Goal: Task Accomplishment & Management: Complete application form

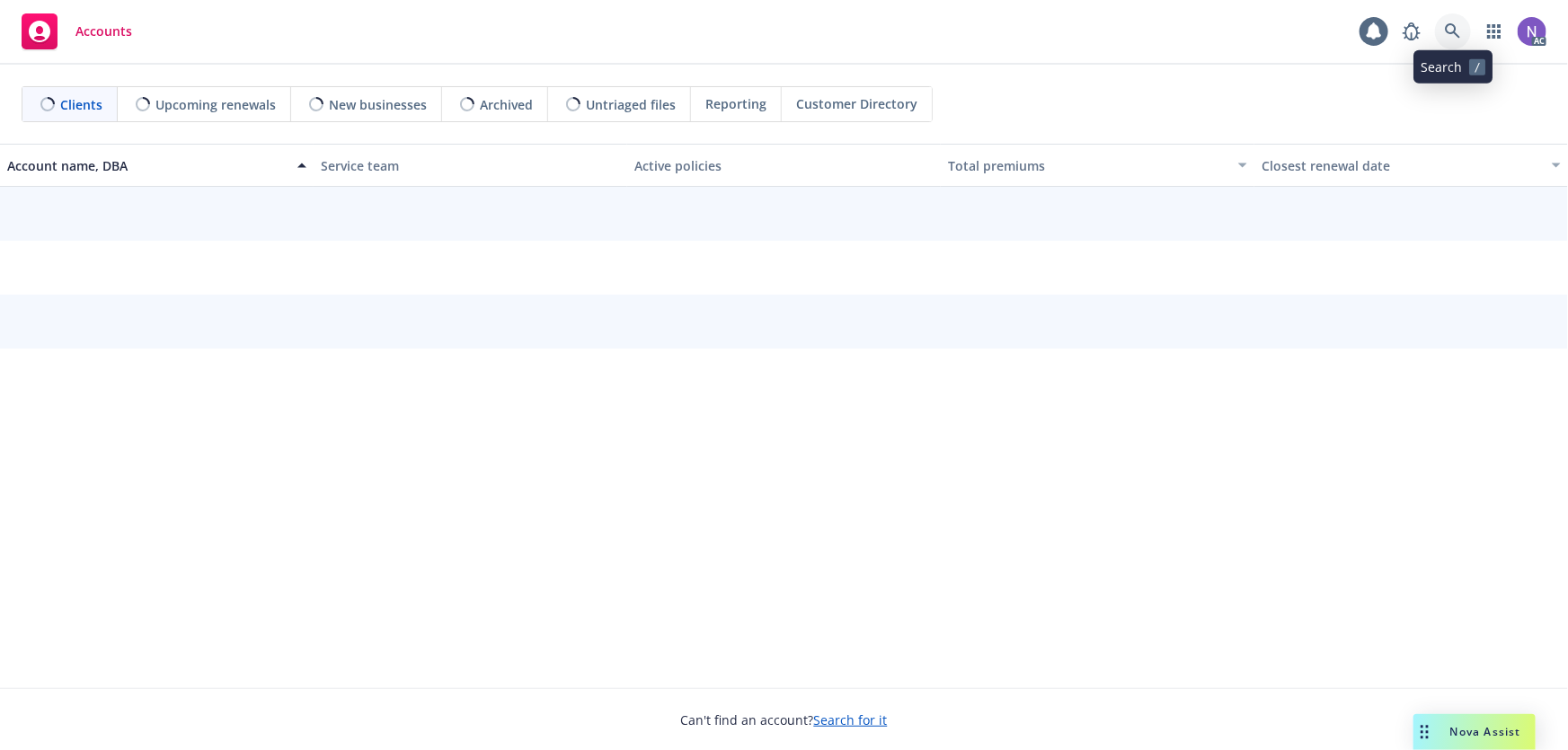
click at [1463, 28] on link at bounding box center [1452, 31] width 36 height 36
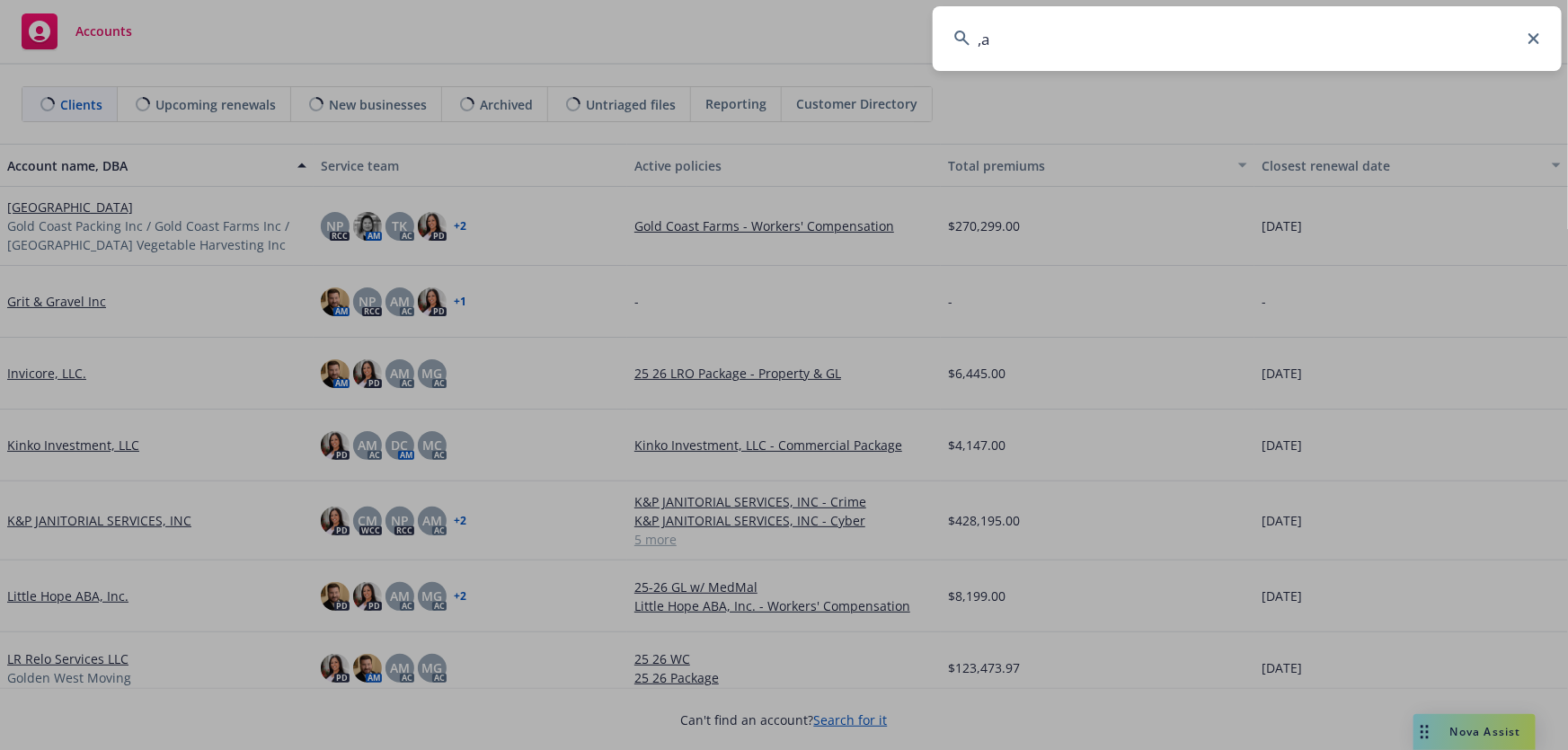
type input ","
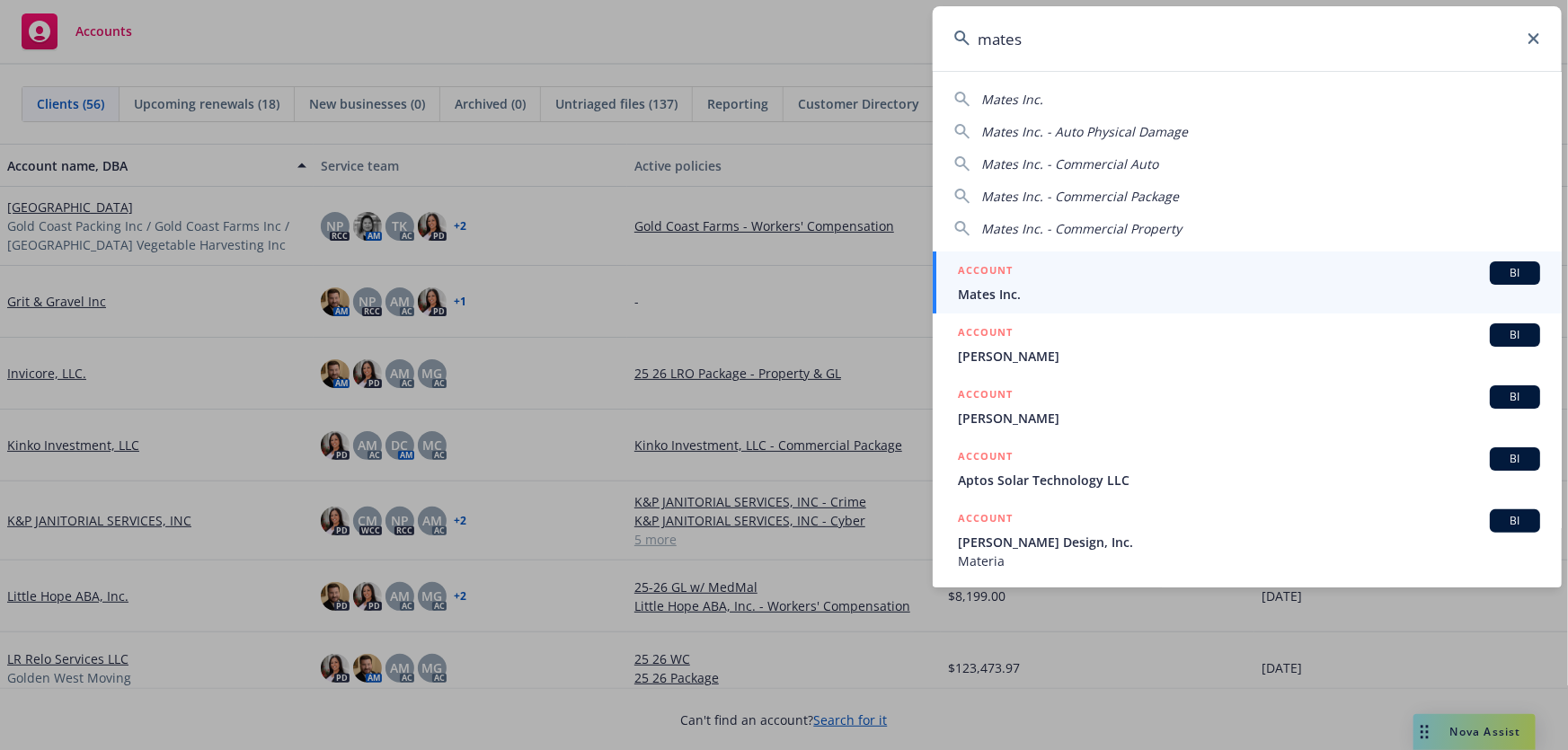
type input "mates"
click at [1100, 278] on div "ACCOUNT BI" at bounding box center [1249, 272] width 582 height 23
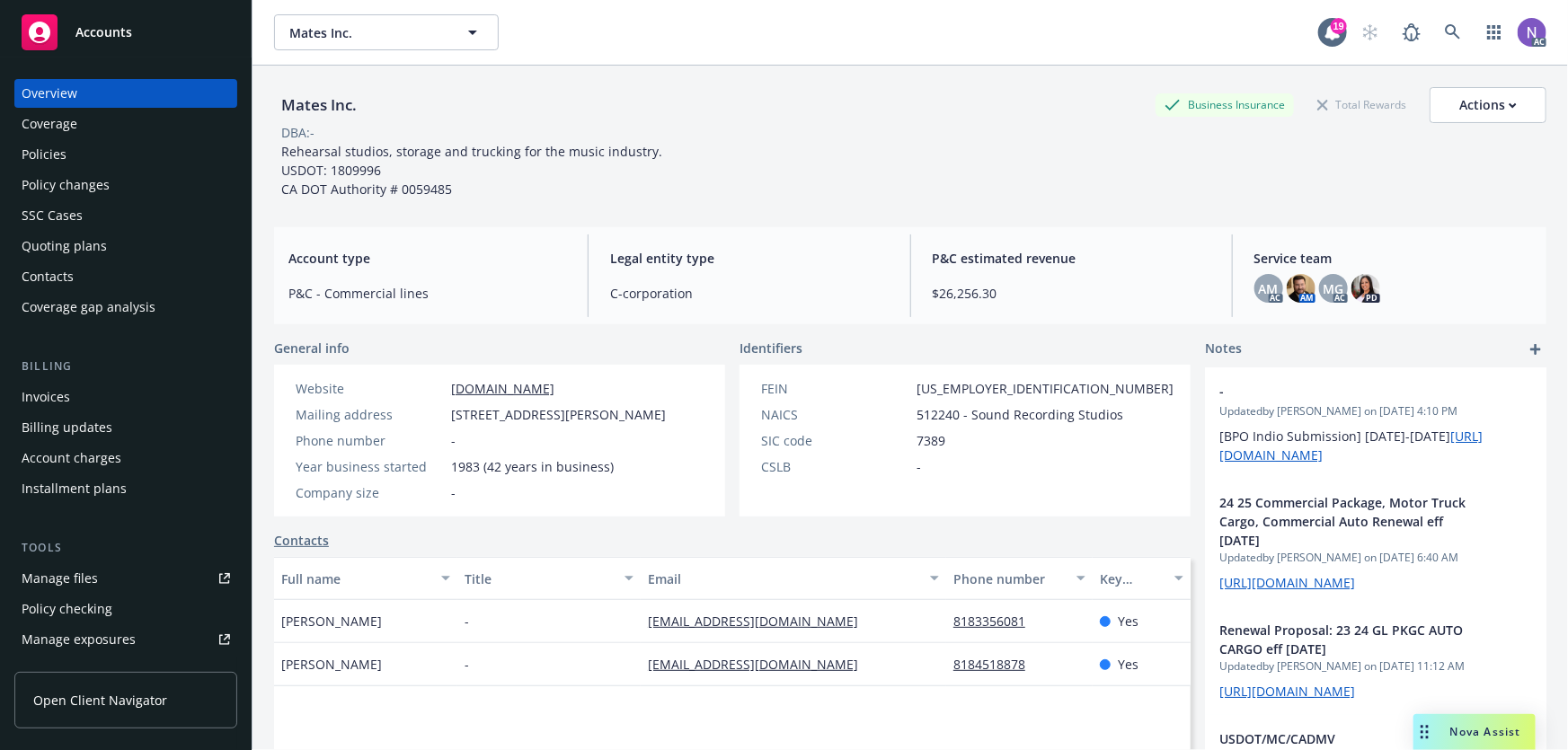
click at [100, 189] on div "Policy changes" at bounding box center [66, 184] width 88 height 28
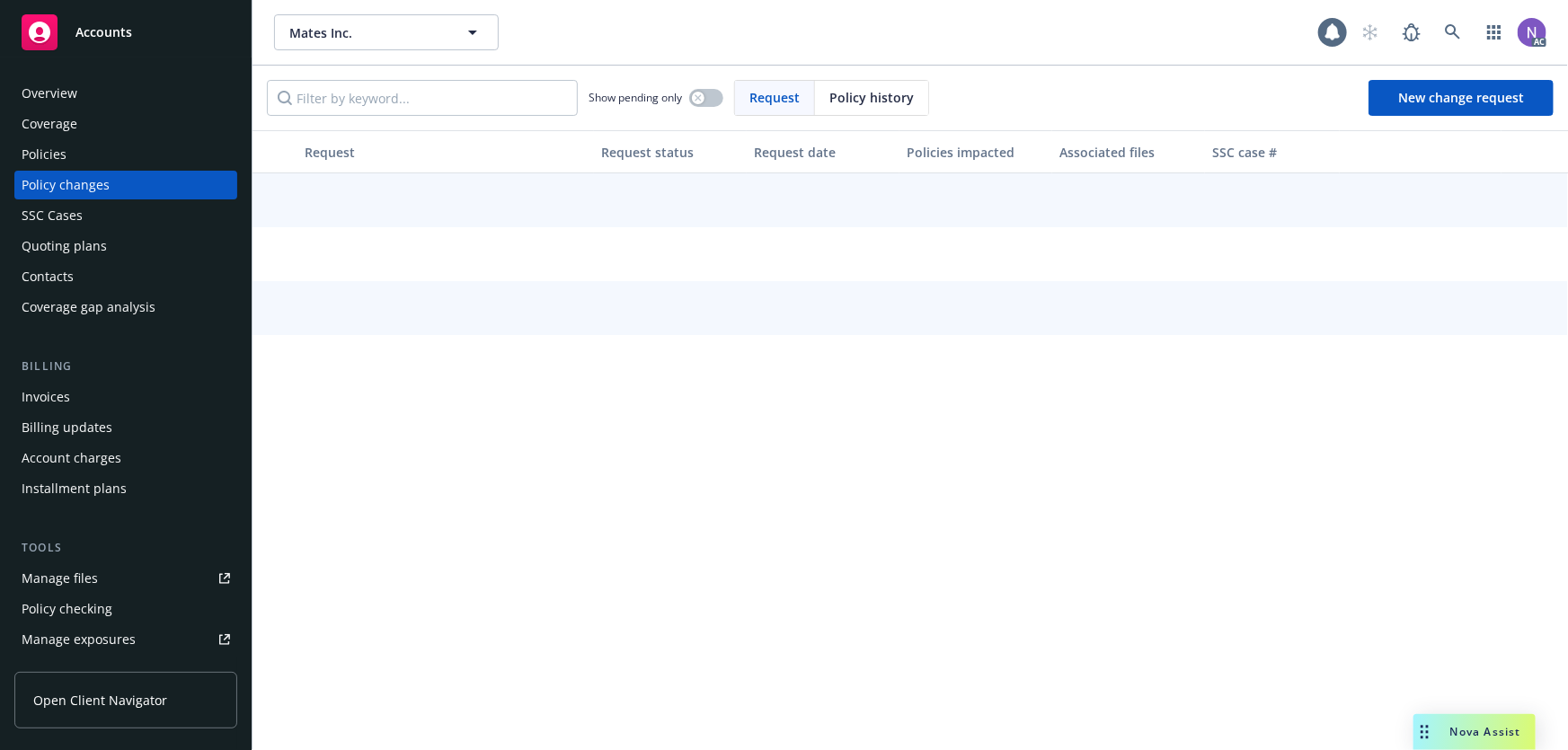
click at [129, 150] on div "Policies" at bounding box center [126, 154] width 208 height 28
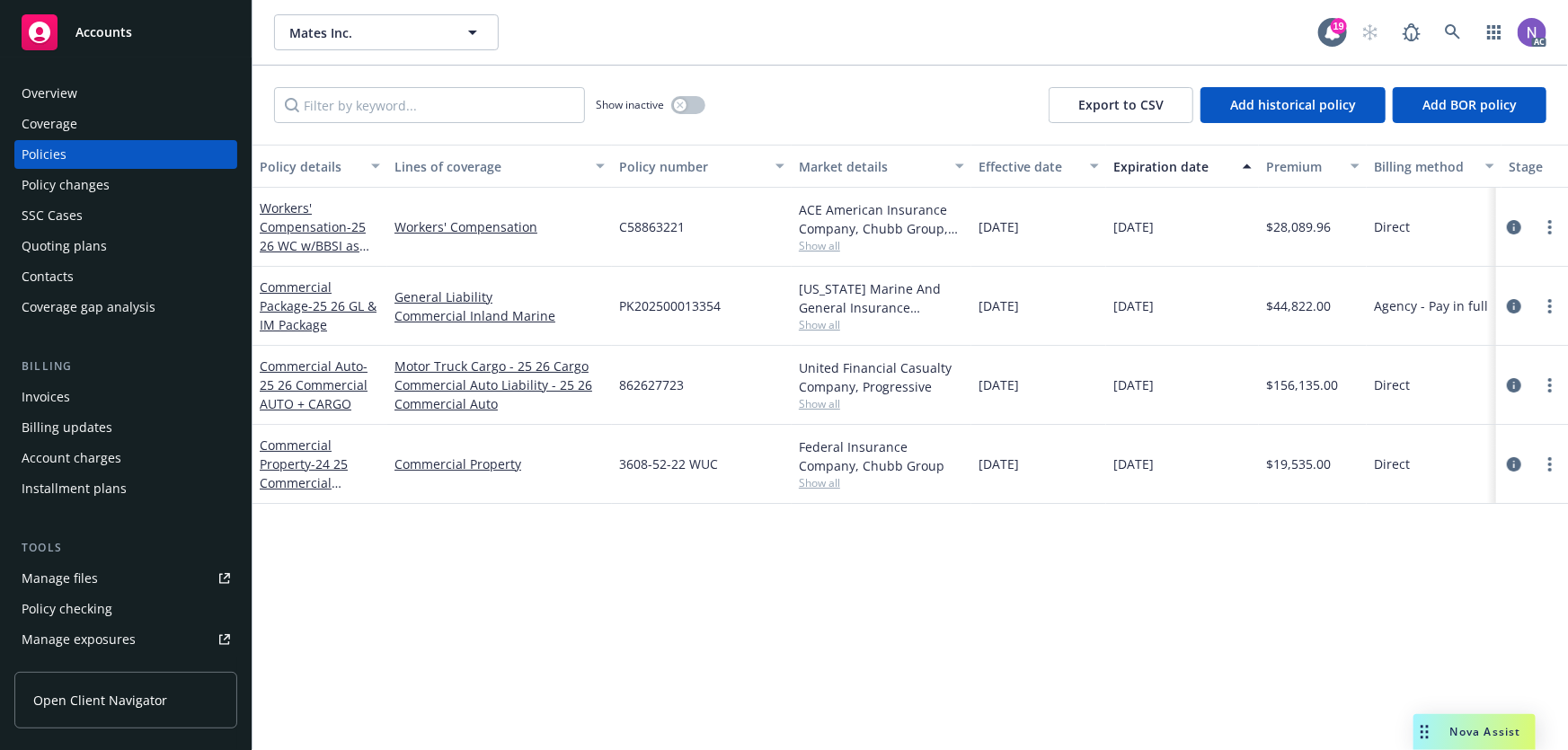
click at [652, 376] on span "862627723" at bounding box center [651, 385] width 65 height 19
copy span "862627723"
click at [824, 403] on span "Show all" at bounding box center [881, 403] width 165 height 16
click at [144, 176] on div "Policy changes" at bounding box center [126, 184] width 208 height 28
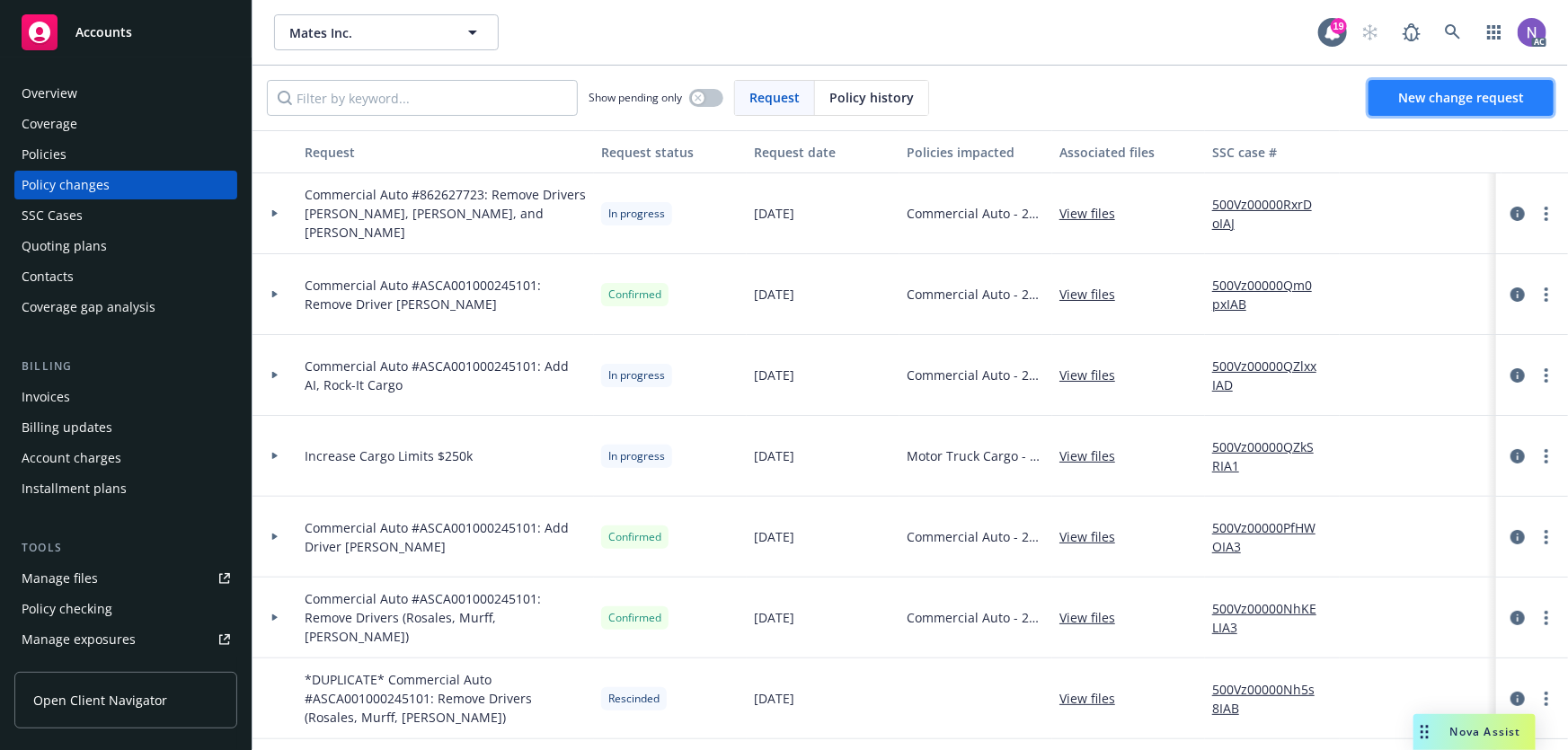
click at [1419, 107] on link "New change request" at bounding box center [1462, 97] width 185 height 36
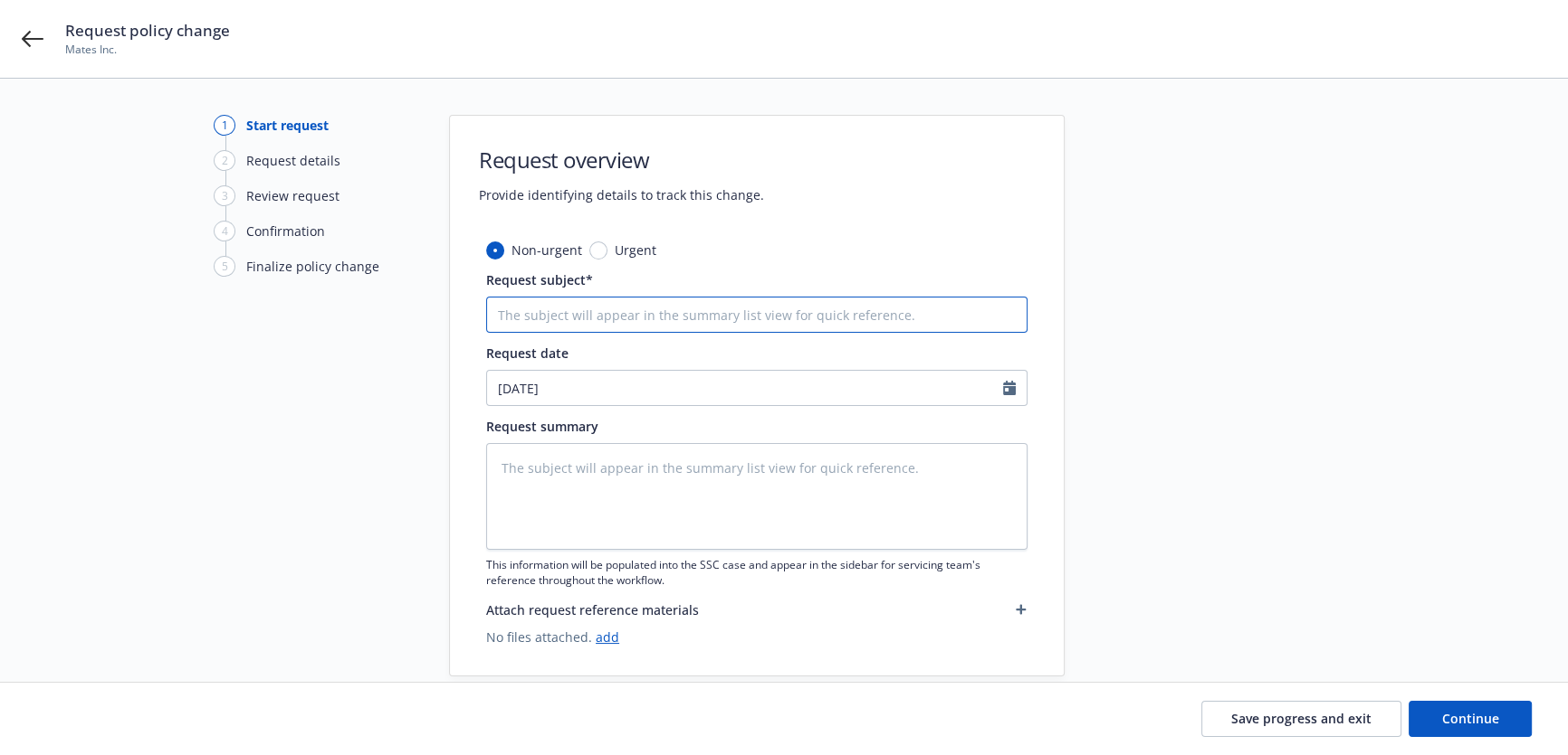
click at [657, 313] on input "Request subject*" at bounding box center [756, 315] width 541 height 36
type textarea "x"
type input "C"
type textarea "x"
type input "CO"
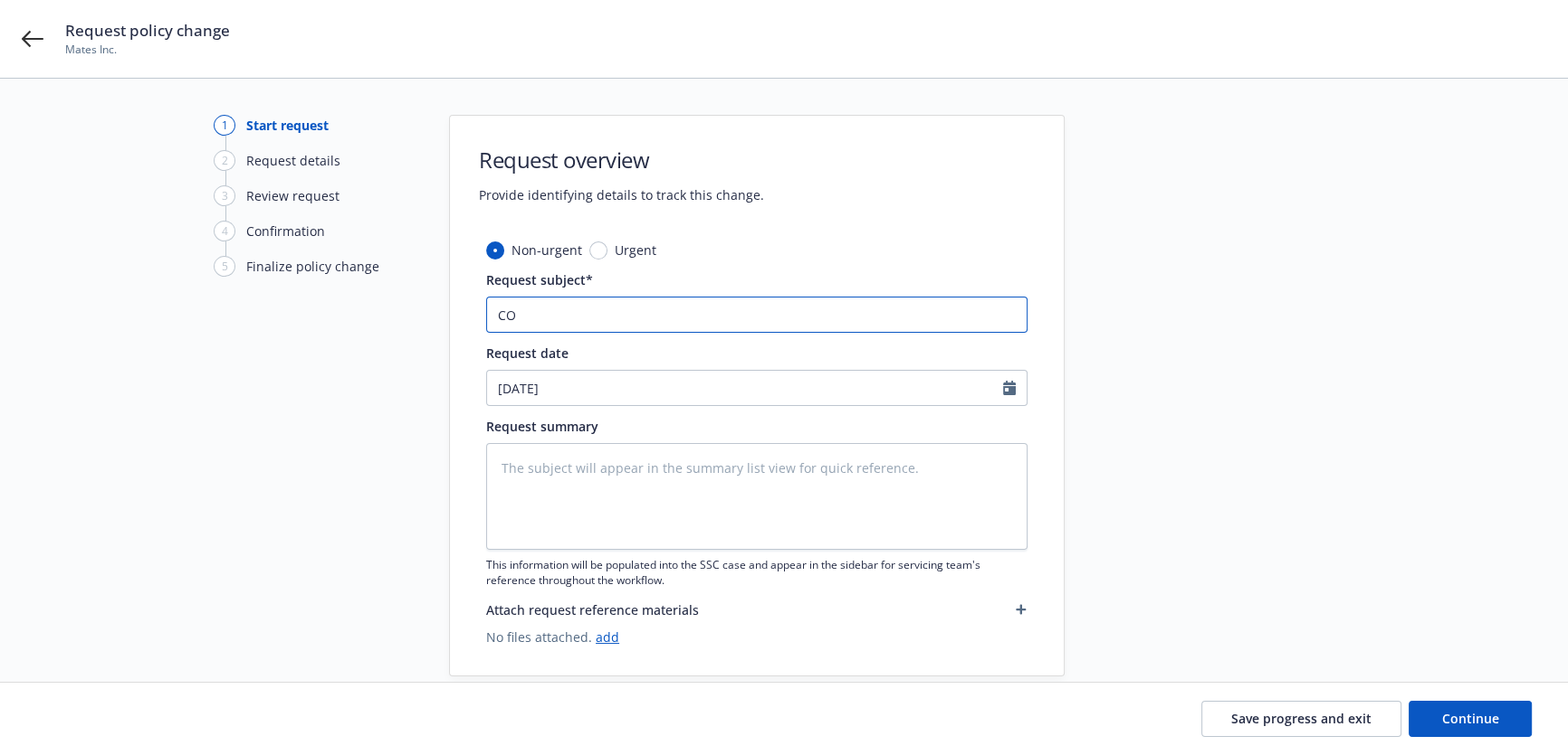
type textarea "x"
type input "COMA"
type textarea "x"
type input "COMAU"
type textarea "x"
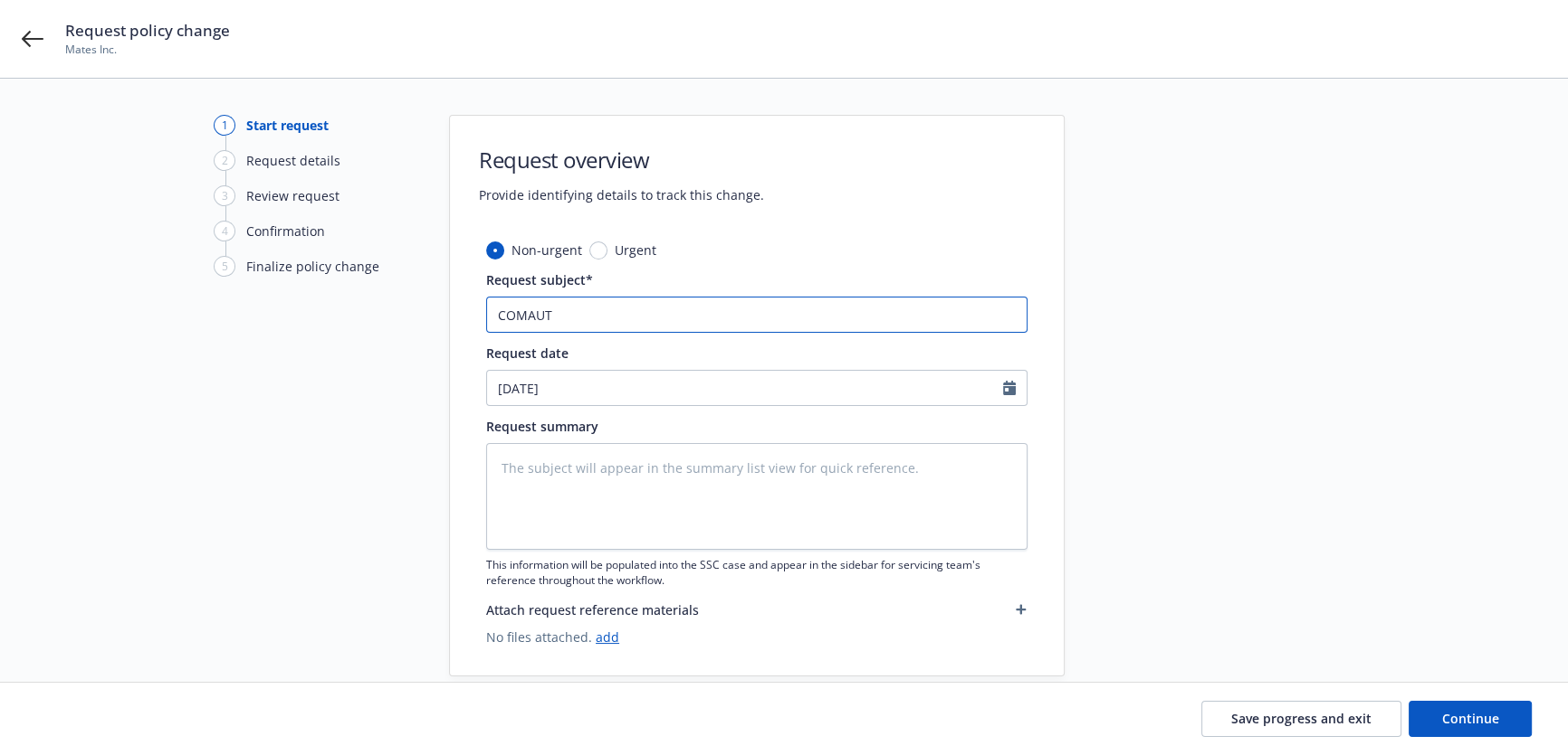
paste input "ommercial Auto"
type input "Commercial Auto"
type textarea "x"
type input "Commercial Auto"
type textarea "x"
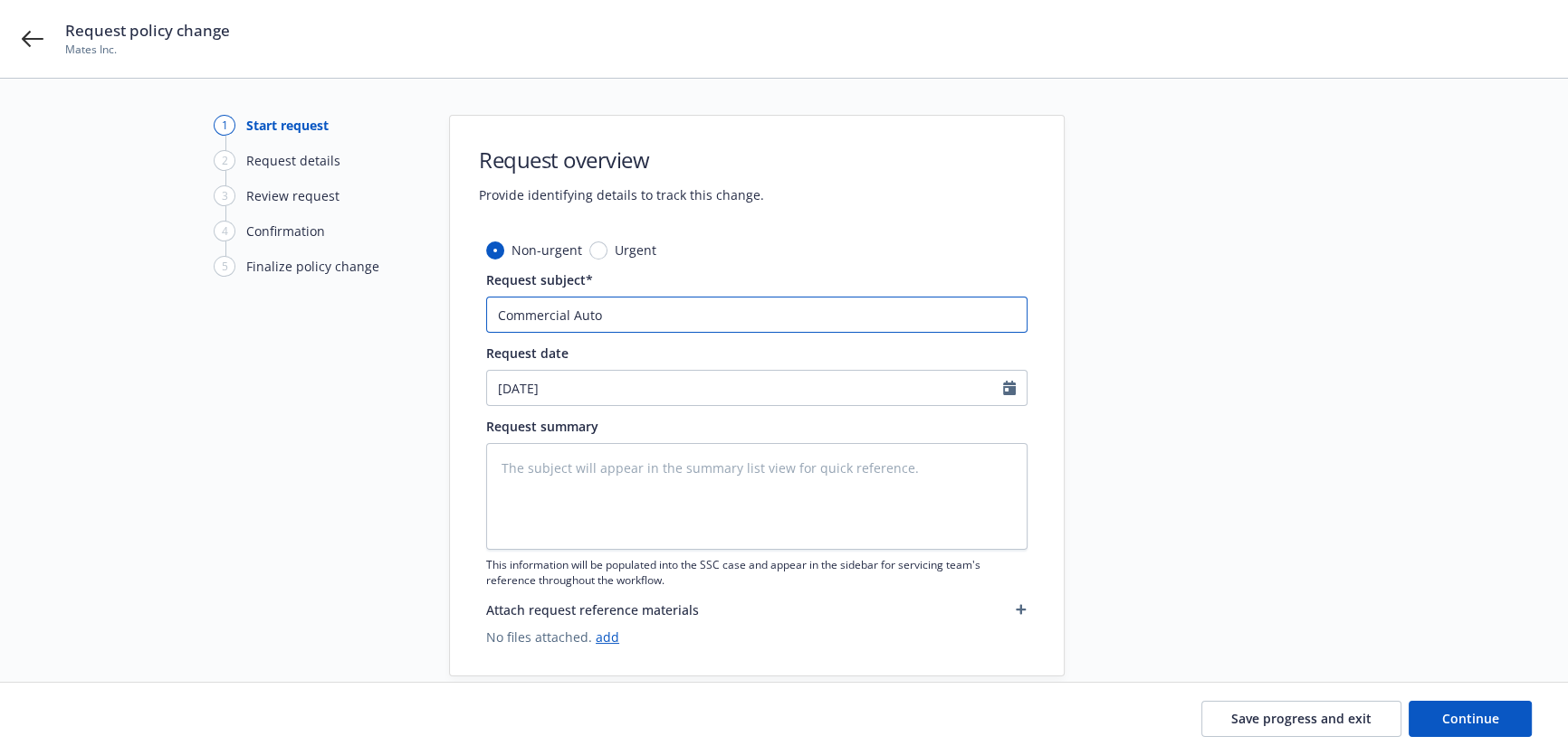
type input "Commercial Auto #"
paste input "862627723"
type textarea "x"
type input "Commercial Auto #862627723"
type textarea "x"
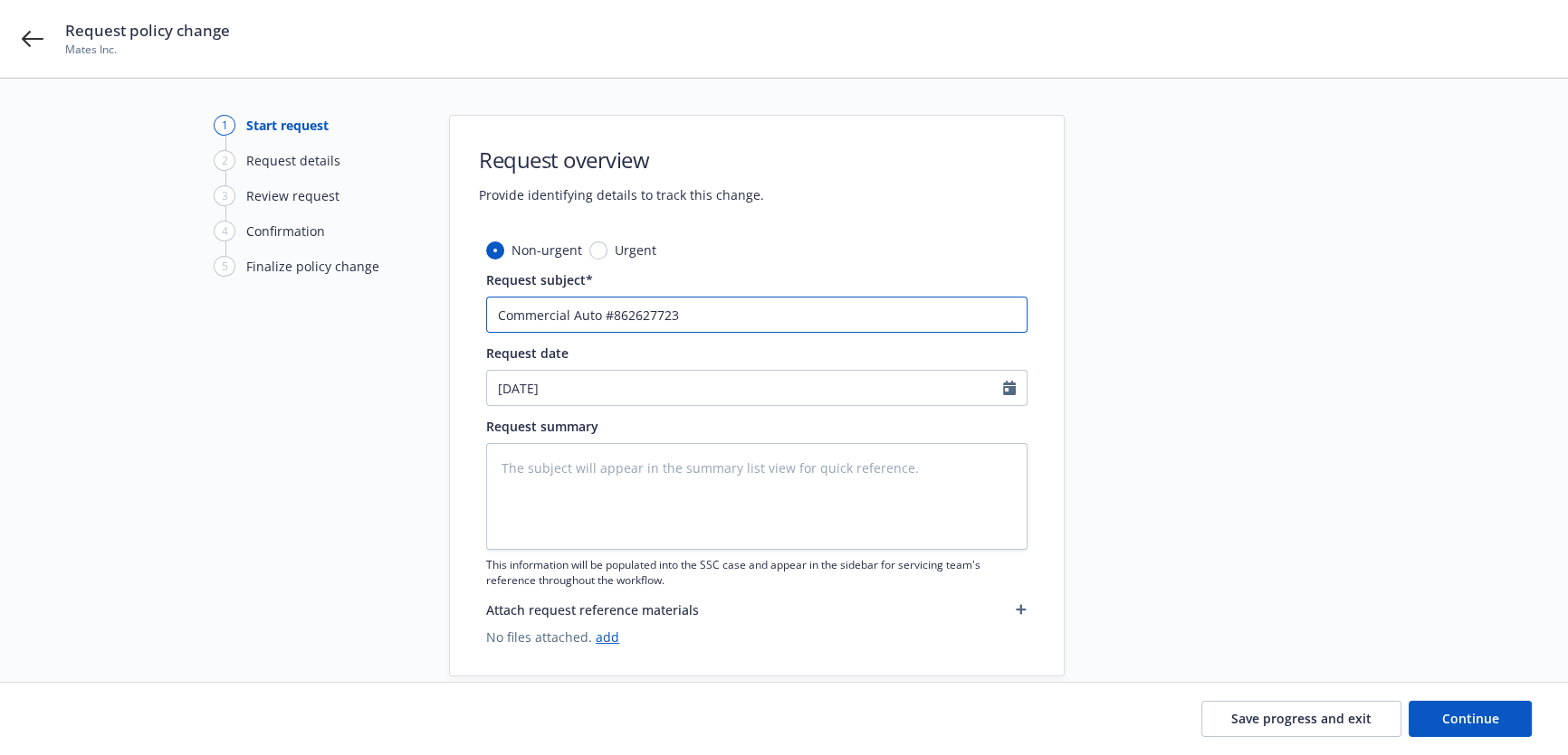
type input "Commercial Auto #862627723:"
type textarea "x"
type input "Commercial Auto #862627723:"
type textarea "x"
type input "Commercial Auto #862627723: A"
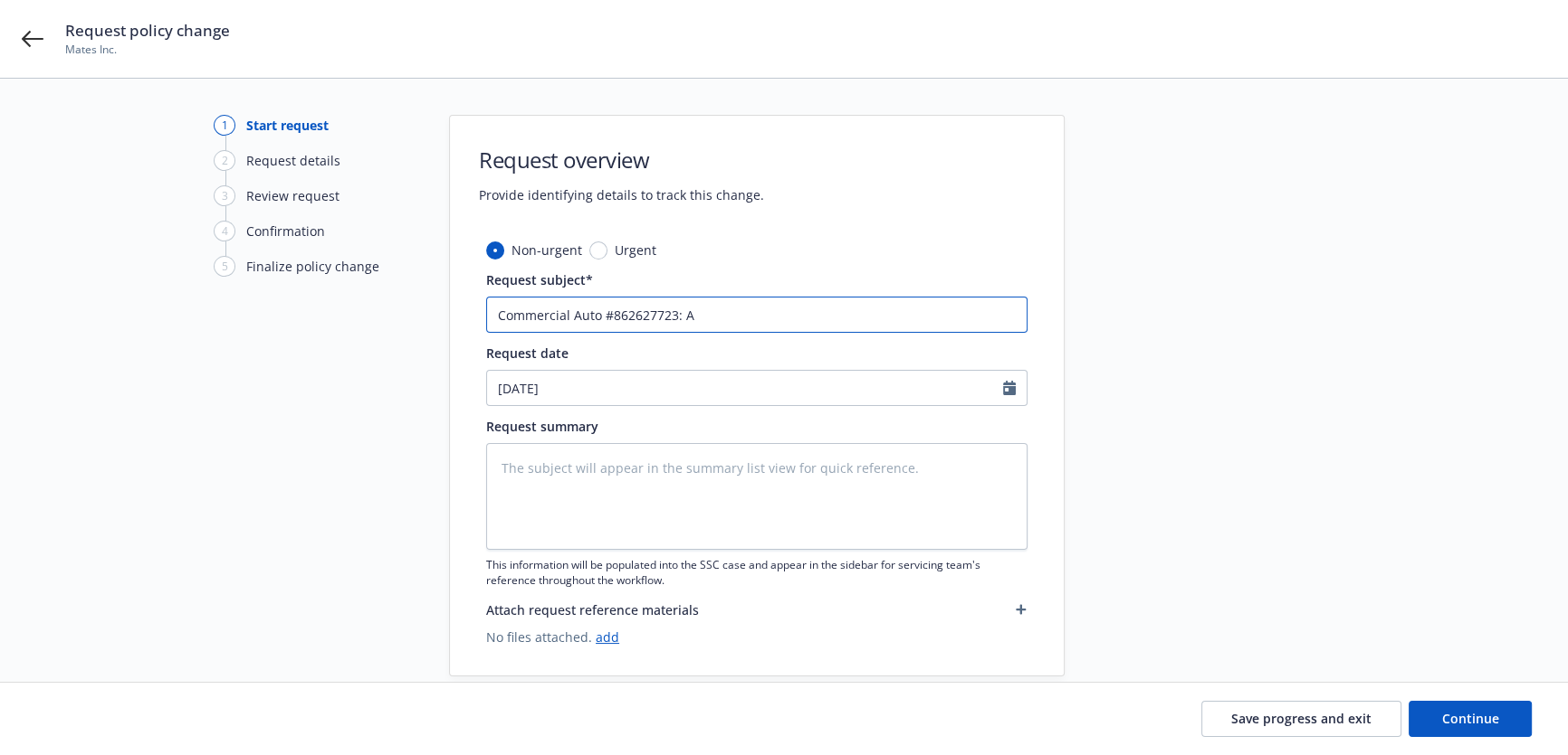
type textarea "x"
type input "Commercial Auto #862627723: Ad"
type textarea "x"
type input "Commercial Auto #862627723: Add"
type textarea "x"
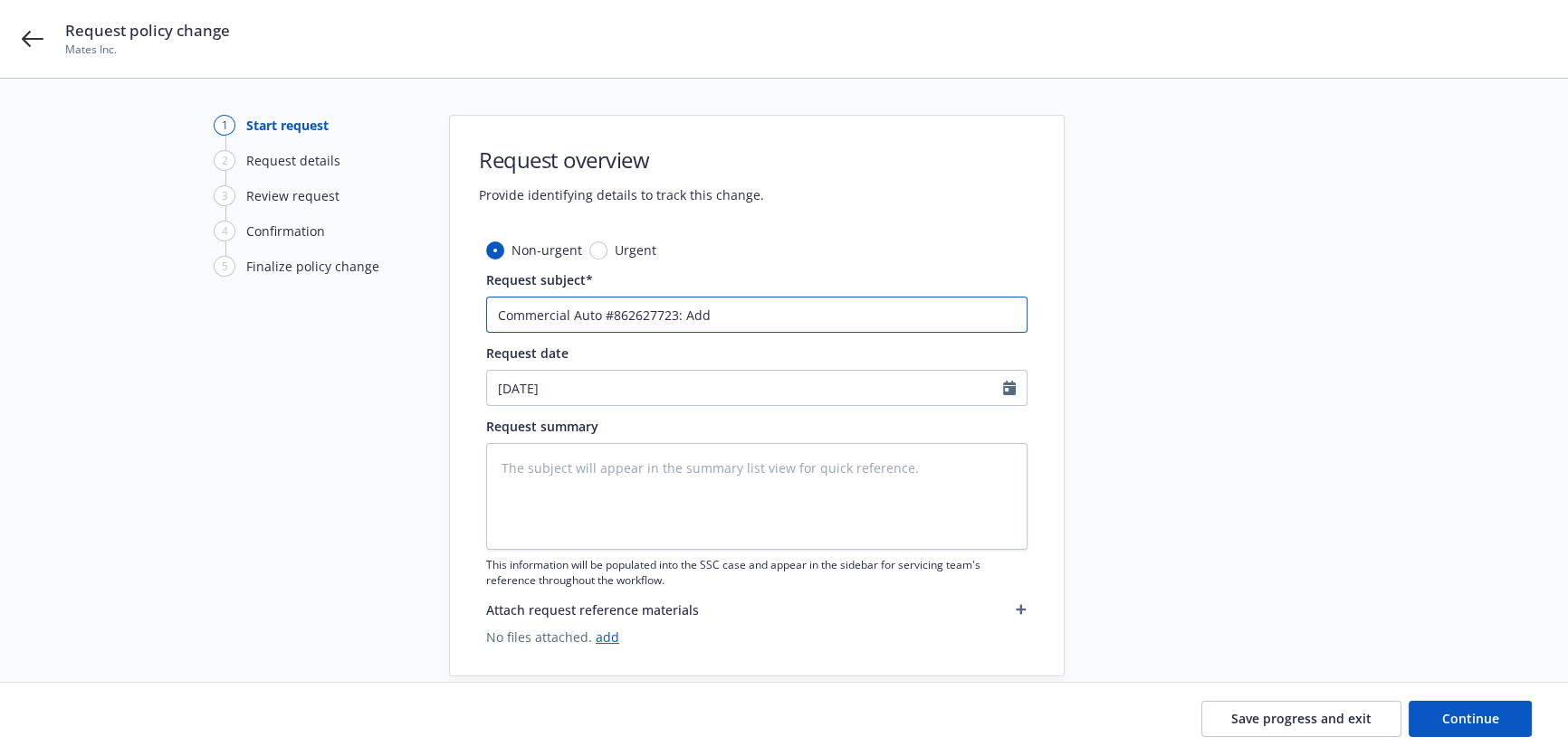
type input "Commercial Auto #862627723: Add"
type textarea "x"
type input "Commercial Auto #862627723: Add V"
type textarea "x"
type input "Commercial Auto #862627723: Add Vg"
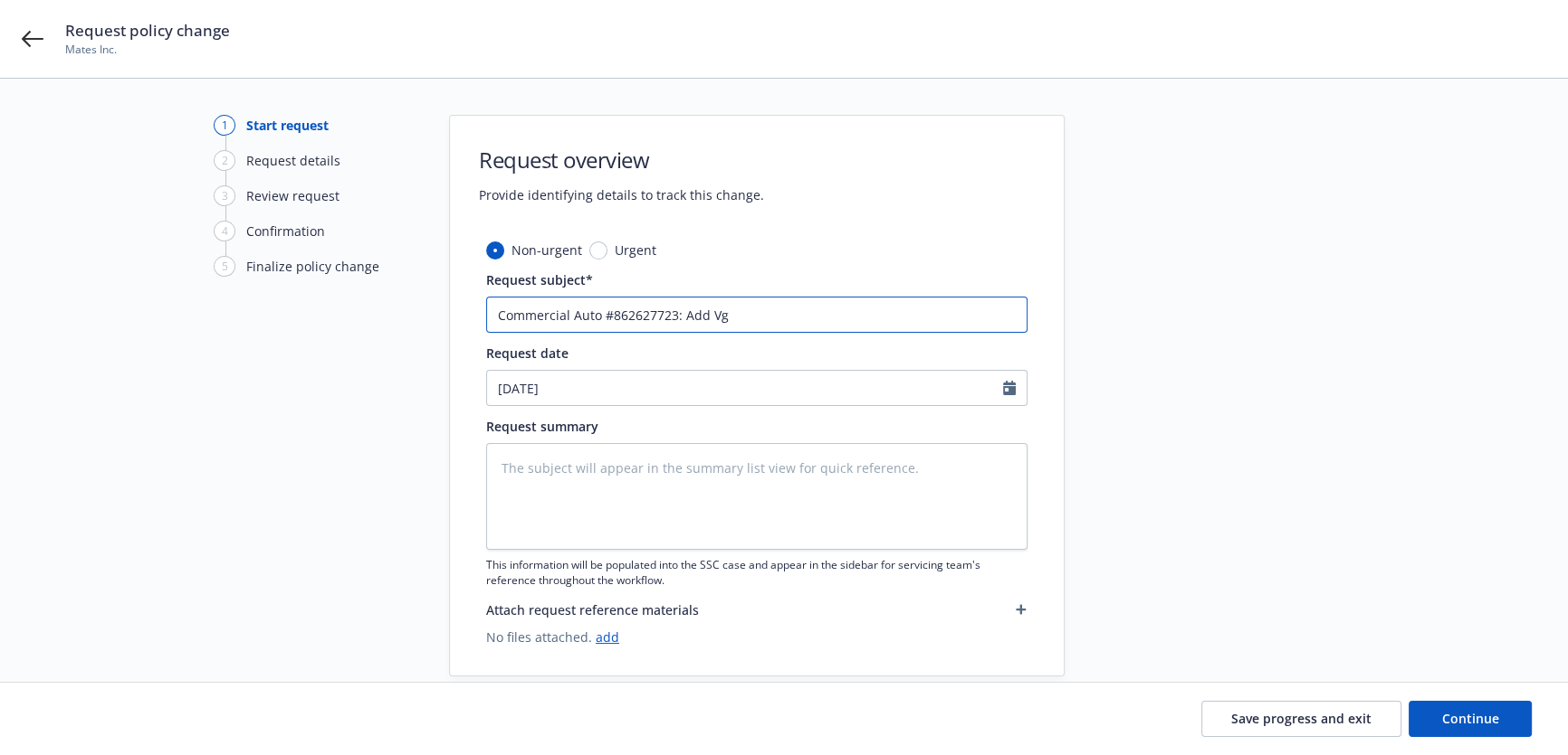
type textarea "x"
type input "Commercial Auto #862627723: Add V"
type textarea "x"
type input "Commercial Auto #862627723: Add Ve"
type textarea "x"
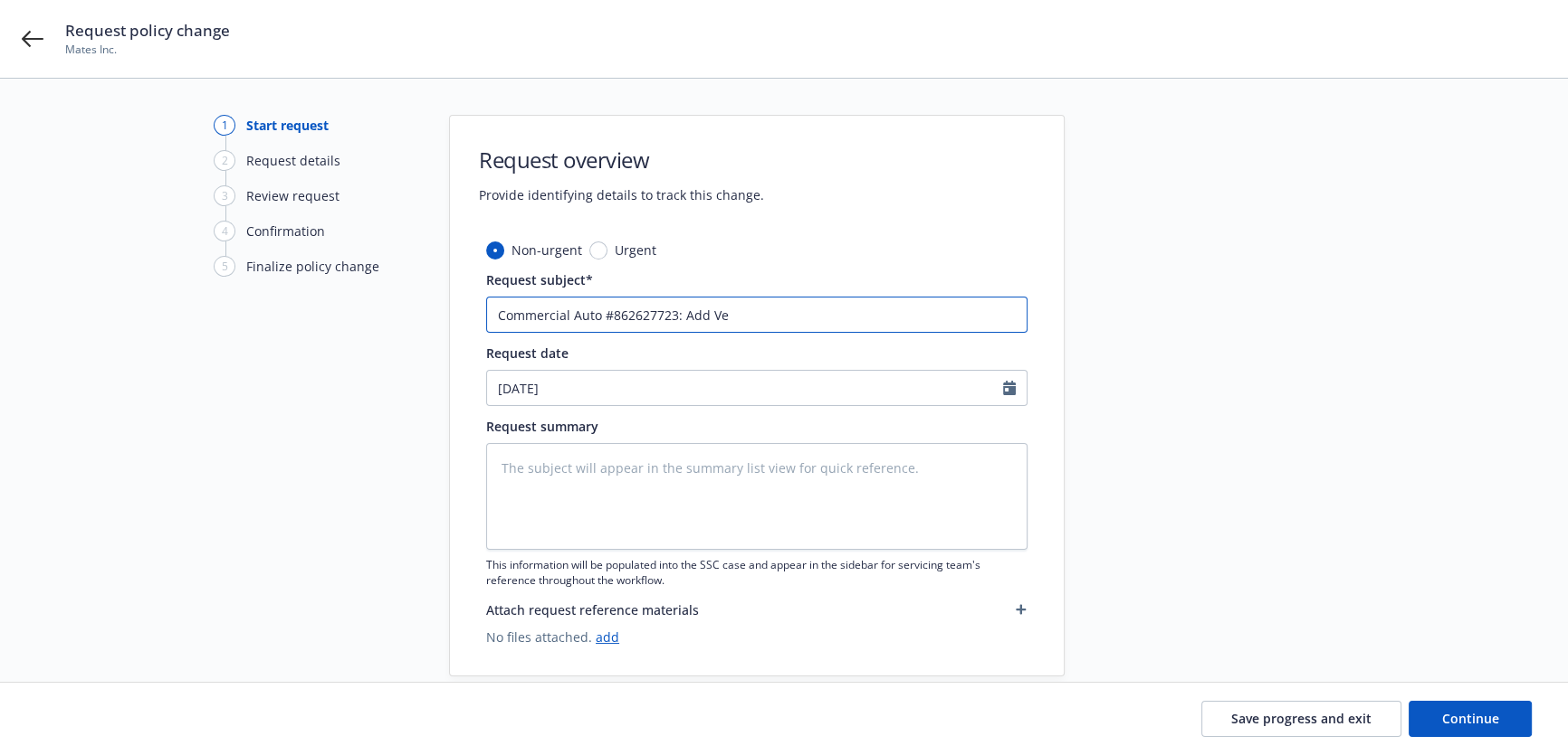
type input "Commercial Auto #862627723: Add Veh"
type textarea "x"
type input "Commercial Auto #862627723: Add Vehi"
type textarea "x"
type input "Commercial Auto #862627723: Add Vehic"
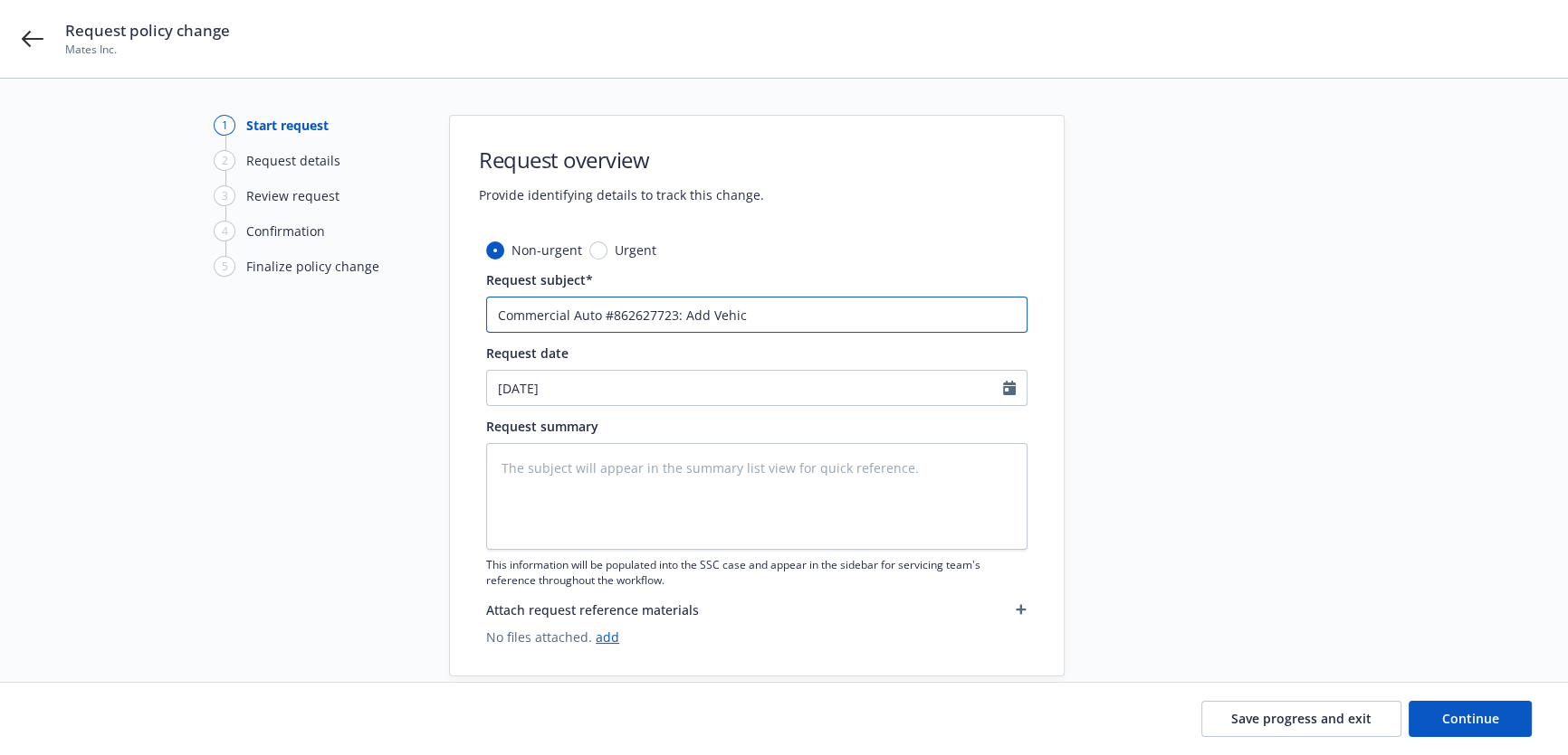
type textarea "x"
type input "Commercial Auto #862627723: Add Vehicl"
type textarea "x"
type input "Commercial Auto #862627723: Add Vehicle"
type textarea "x"
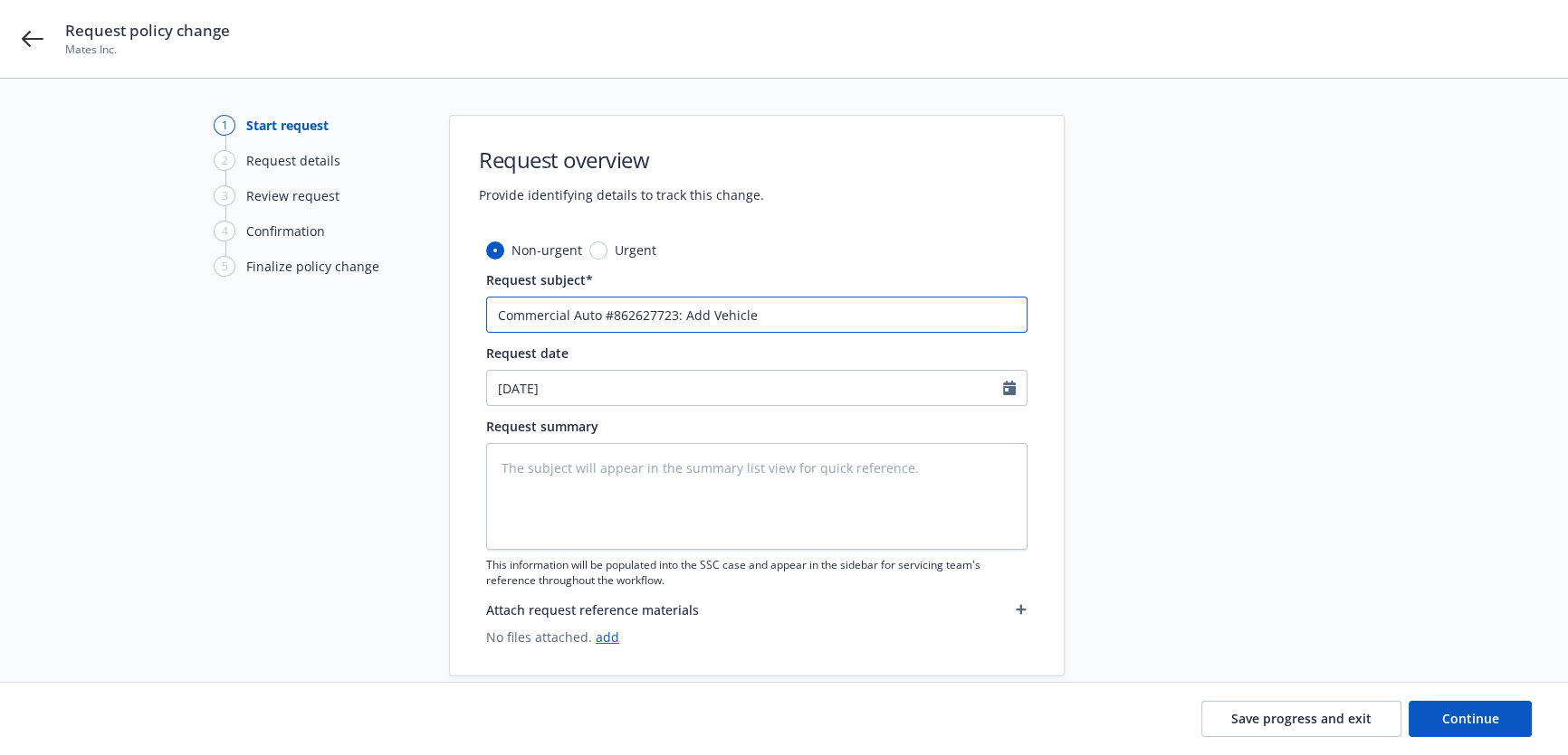
type input "Commercial Auto #862627723: Add Vehicle"
type textarea "x"
type input "Commercial Auto #862627723: Add Vehicle 20"
type textarea "x"
type input "Commercial Auto #862627723: Add Vehicle 202"
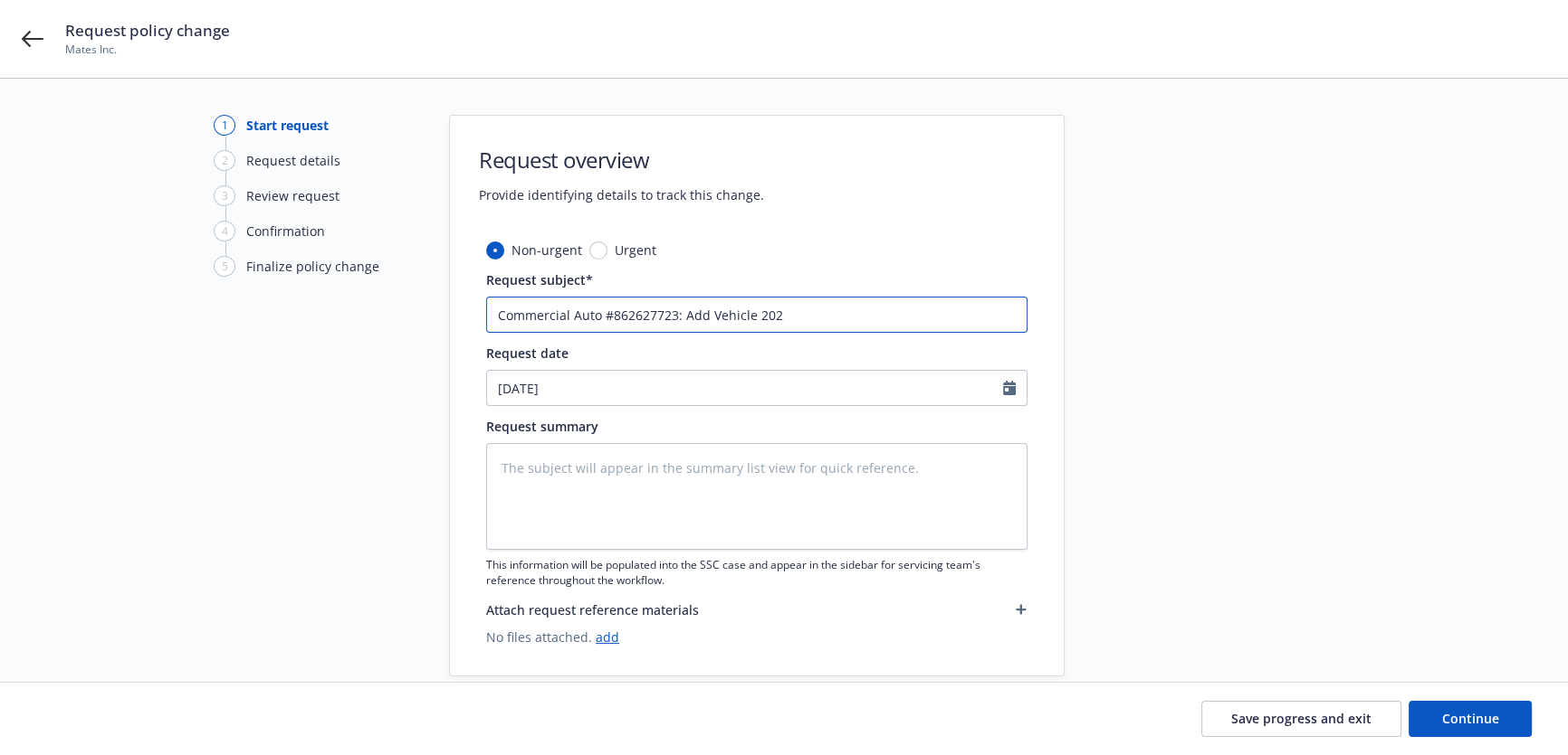
type textarea "x"
type input "Commercial Auto #862627723: Add Vehicle 2024"
drag, startPoint x: 785, startPoint y: 313, endPoint x: 754, endPoint y: 312, distance: 31.0
click at [754, 312] on input "Commercial Auto #862627723: Add Vehicle 2024" at bounding box center [756, 315] width 541 height 36
paste input "Ford Transit-350"
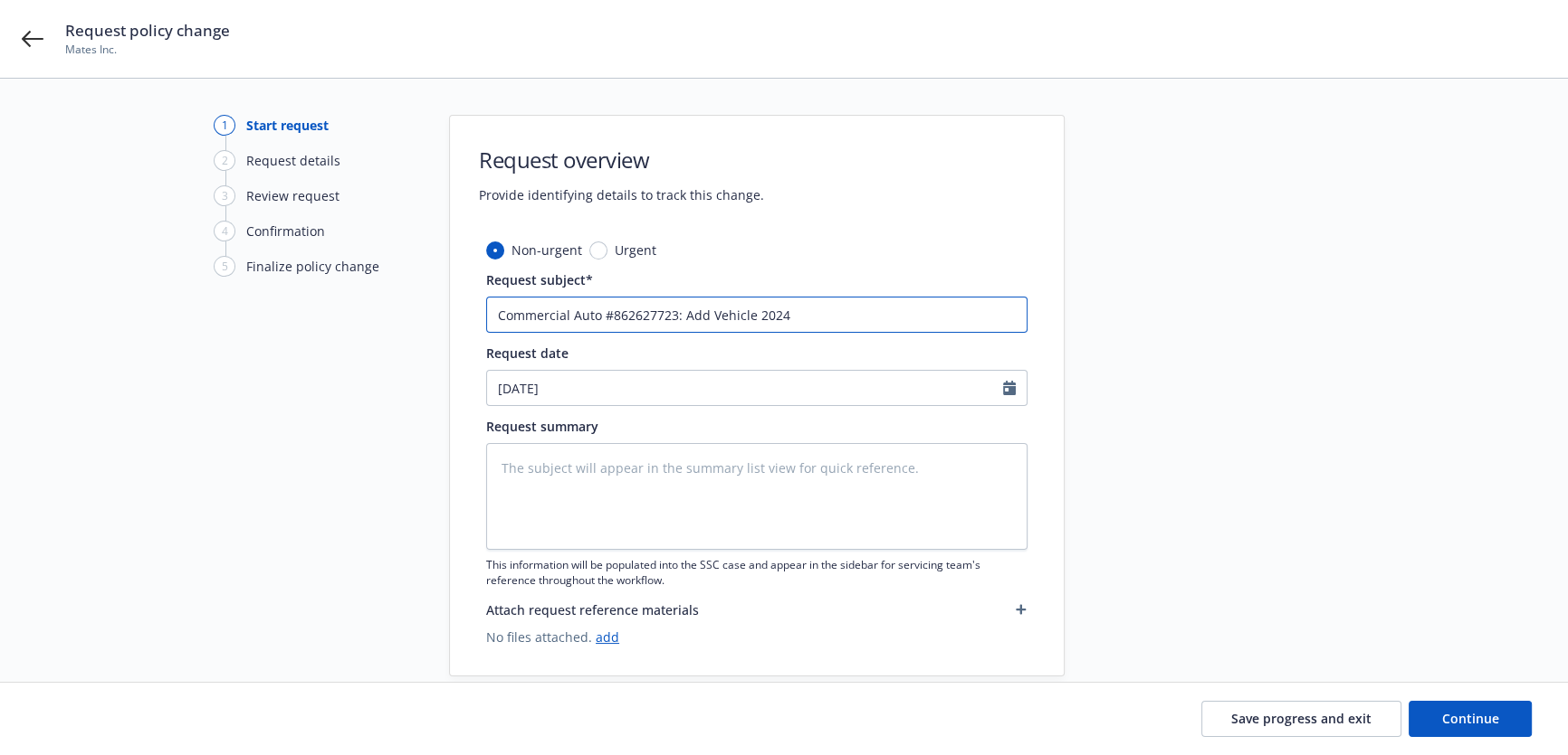
type textarea "x"
type input "Commercial Auto #862627723: Add Vehicle 2024 Ford Transit-350"
type textarea "x"
type input "Commercial Auto #862627723: Add Vehicle 2024 Ford Transit-350"
type textarea "x"
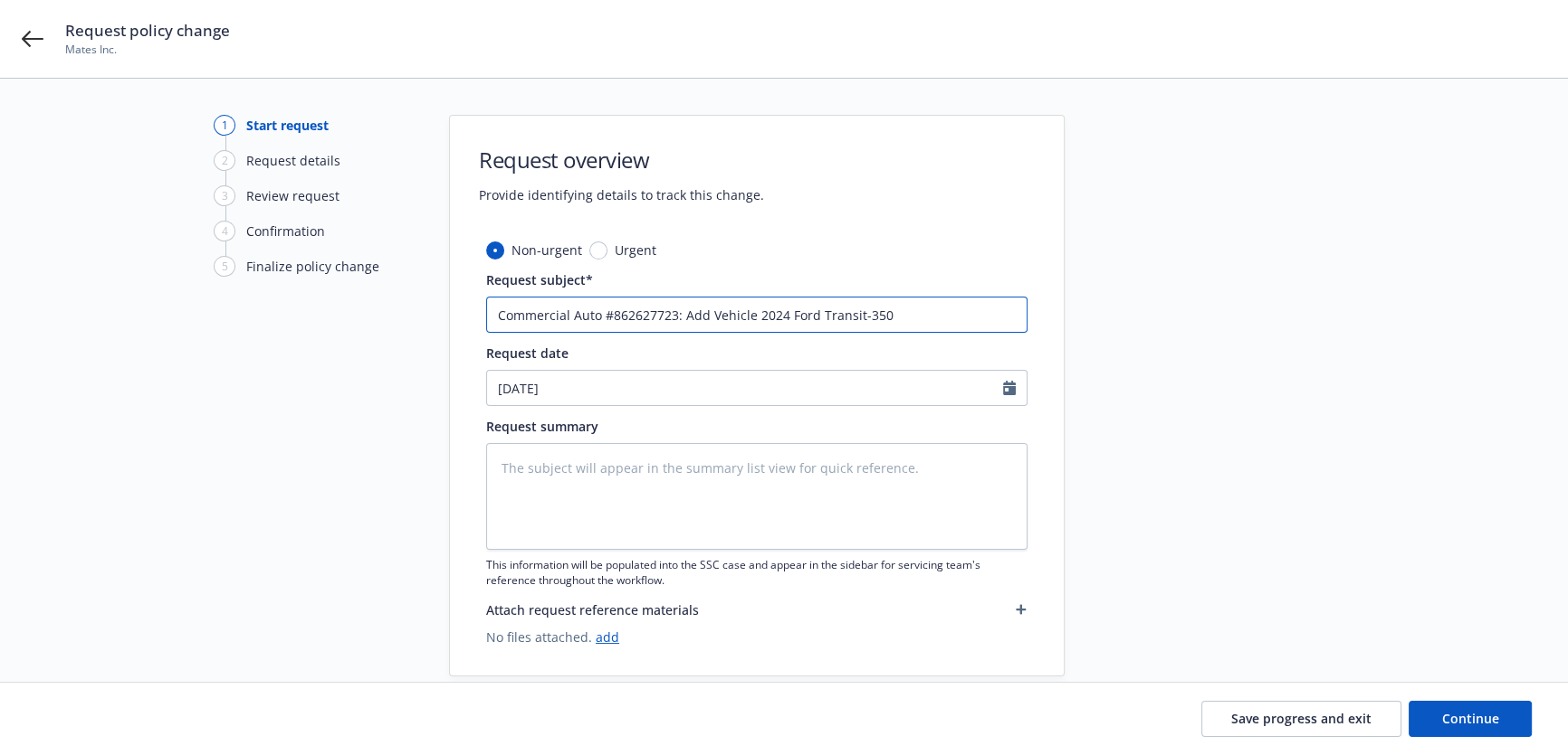
type input "Commercial Auto #862627723: Add Vehicle 2024 Ford Transit-350 #"
paste input "8267"
type textarea "x"
type input "Commercial Auto #862627723: Add Vehicle 2024 Ford Transit-350 #8267"
click at [715, 534] on textarea at bounding box center [756, 497] width 541 height 107
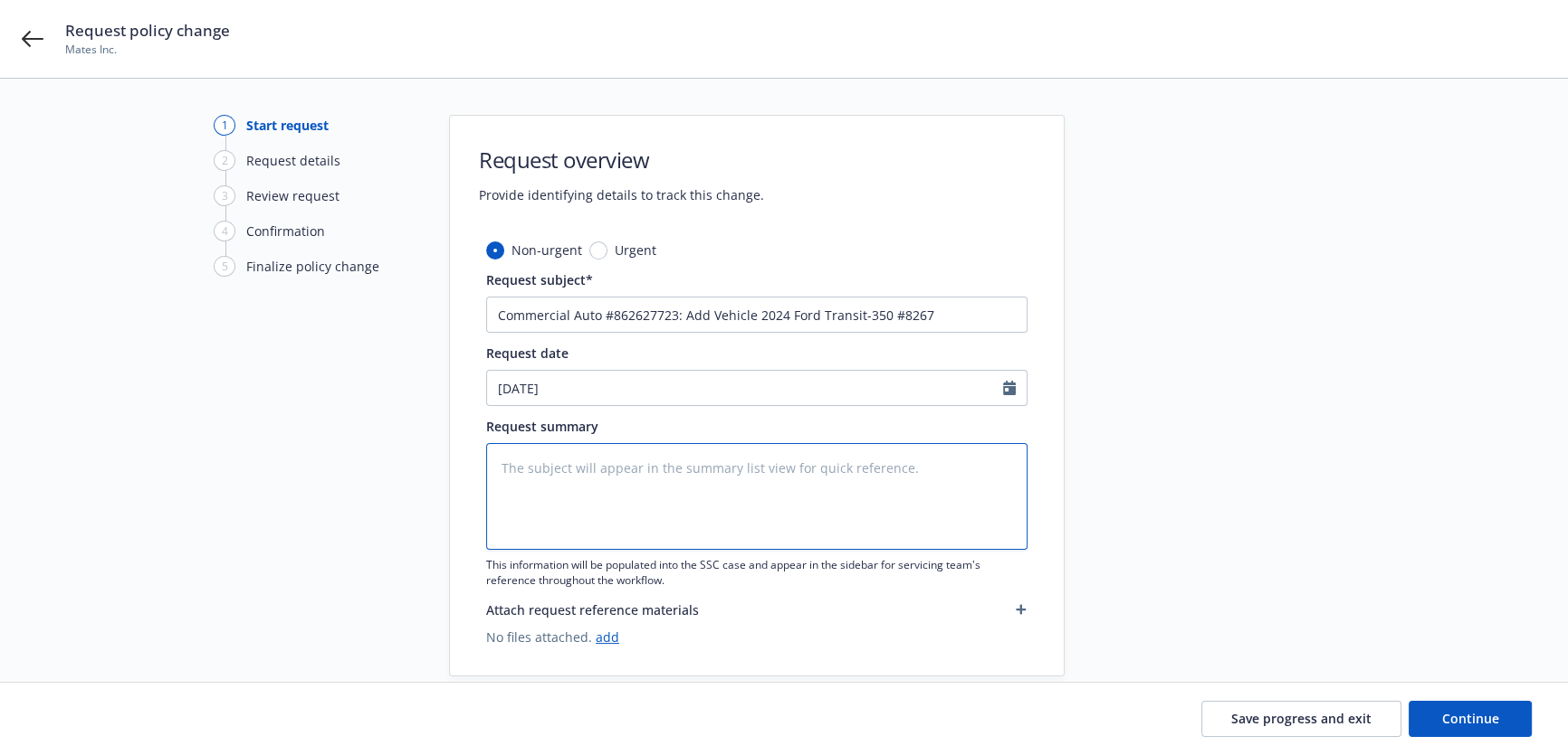
paste textarea "2024 Ford Transit-350 VIN: [US_VEHICLE_IDENTIFICATION_NUMBER] Value: $46,475"
type textarea "x"
type textarea "2024 Ford Transit-350 VIN: [US_VEHICLE_IDENTIFICATION_NUMBER] Value: $46,475"
type textarea "x"
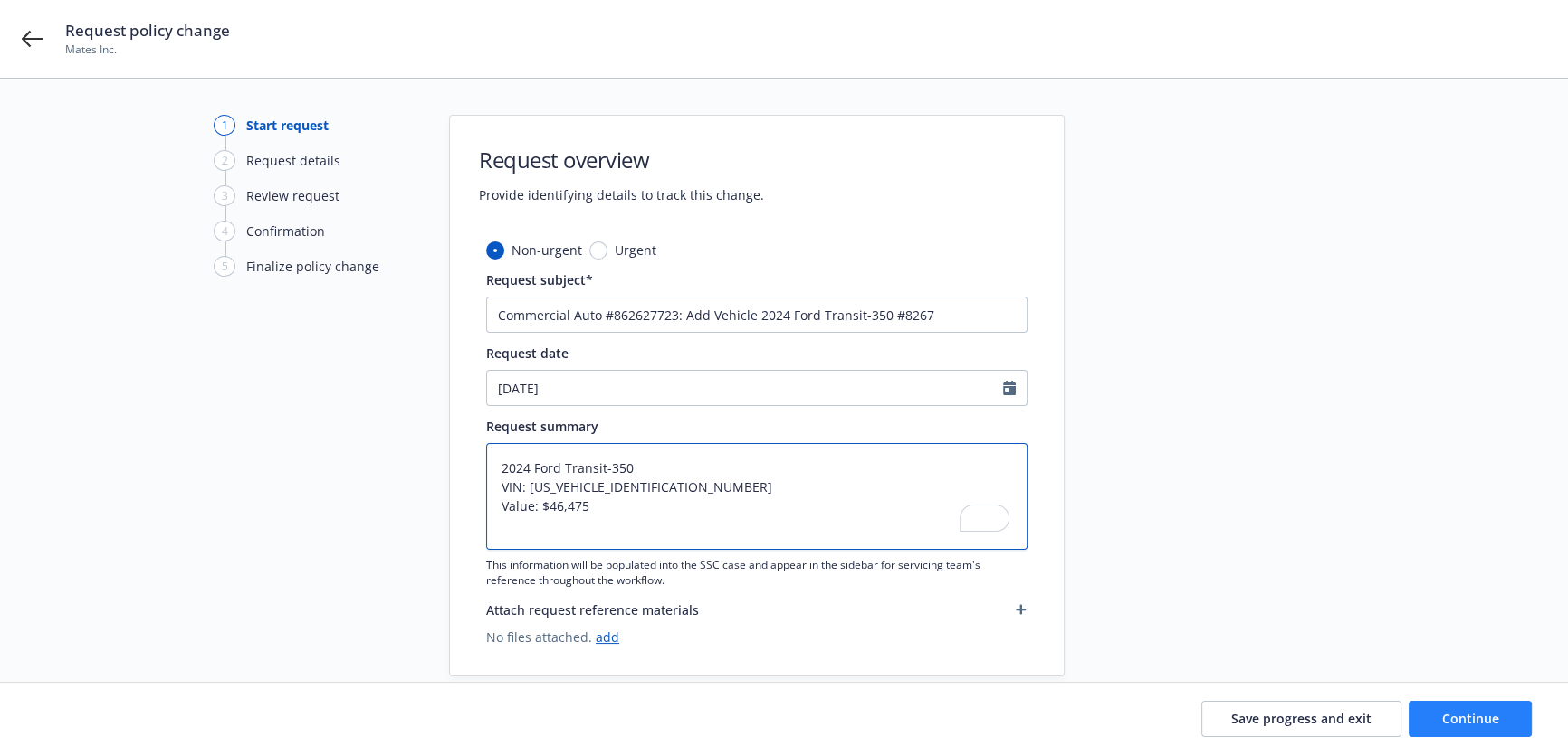
type textarea "2024 Ford Transit-350 VIN: [US_VEHICLE_IDENTIFICATION_NUMBER] Value: $46,475"
click at [1446, 709] on button "Continue" at bounding box center [1469, 719] width 123 height 36
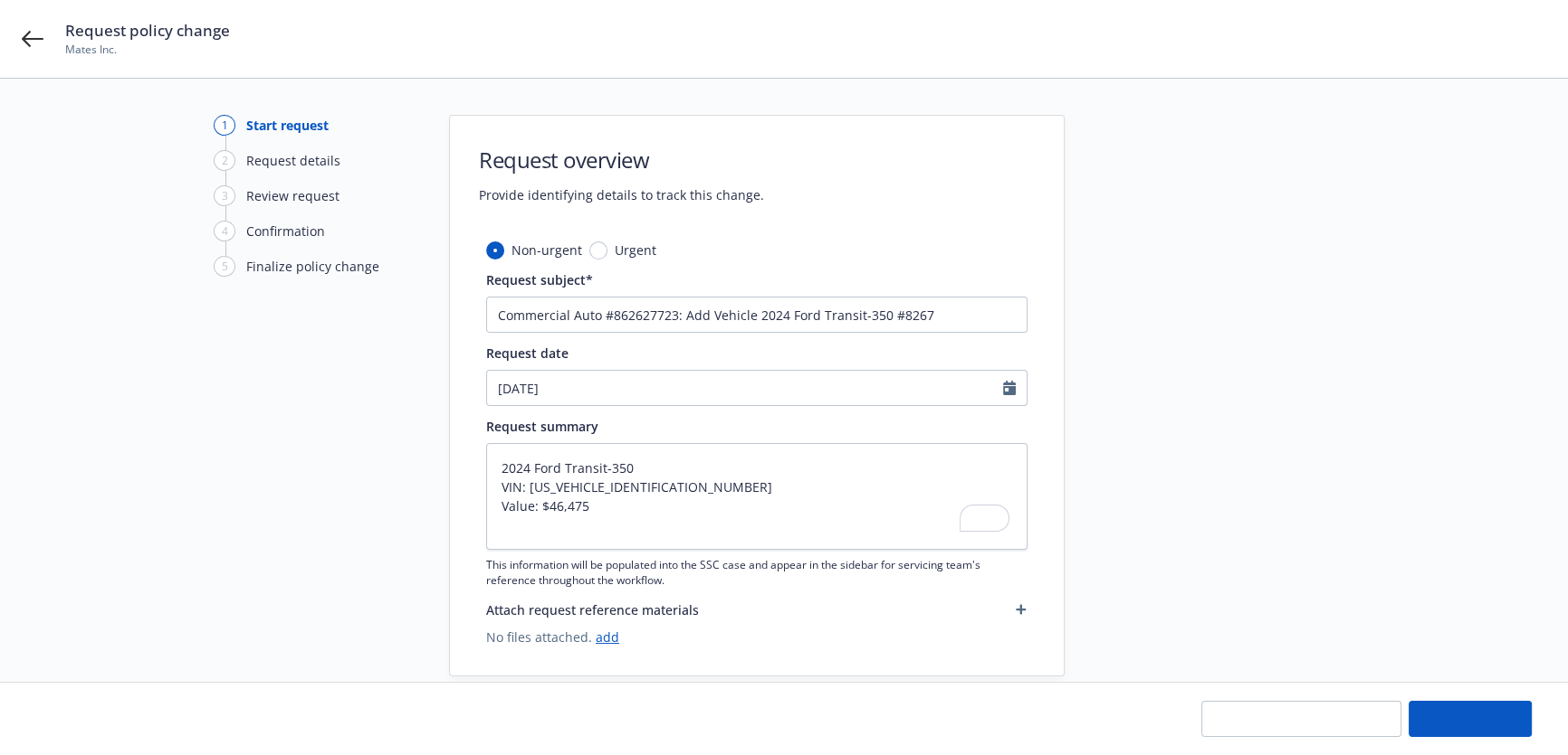
type textarea "x"
